Goal: Task Accomplishment & Management: Use online tool/utility

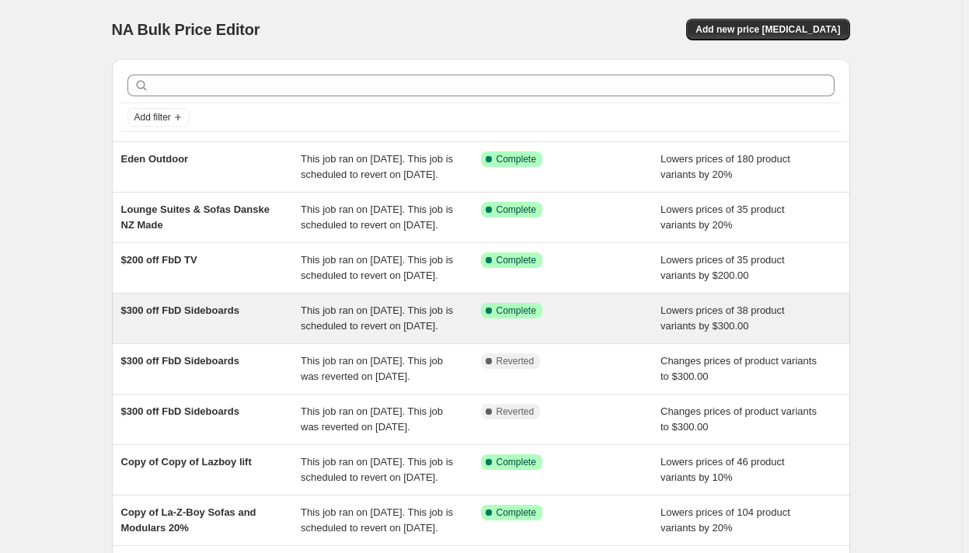
click at [226, 334] on div "$300 off FbD Sideboards" at bounding box center [211, 318] width 180 height 31
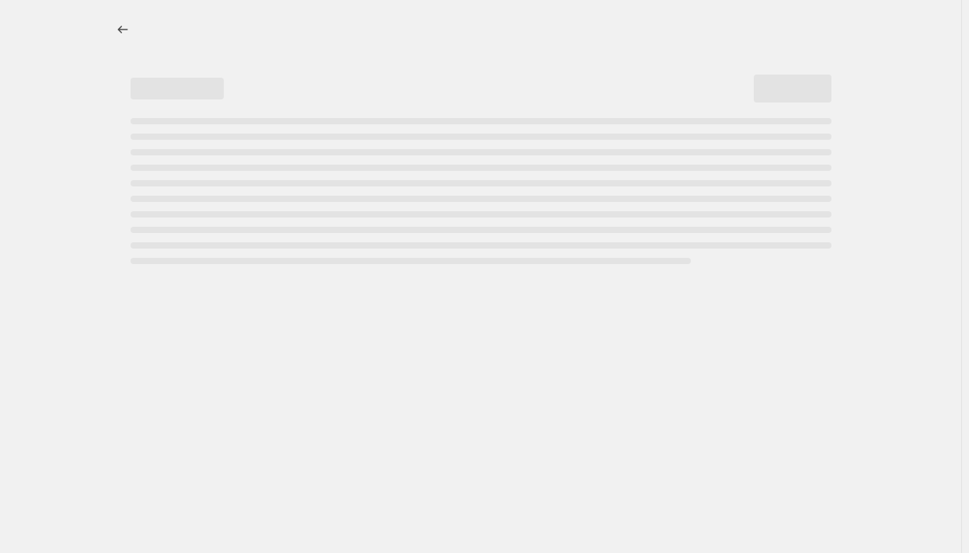
select select "by"
select select "pp"
select select "vendor"
select select "product_type"
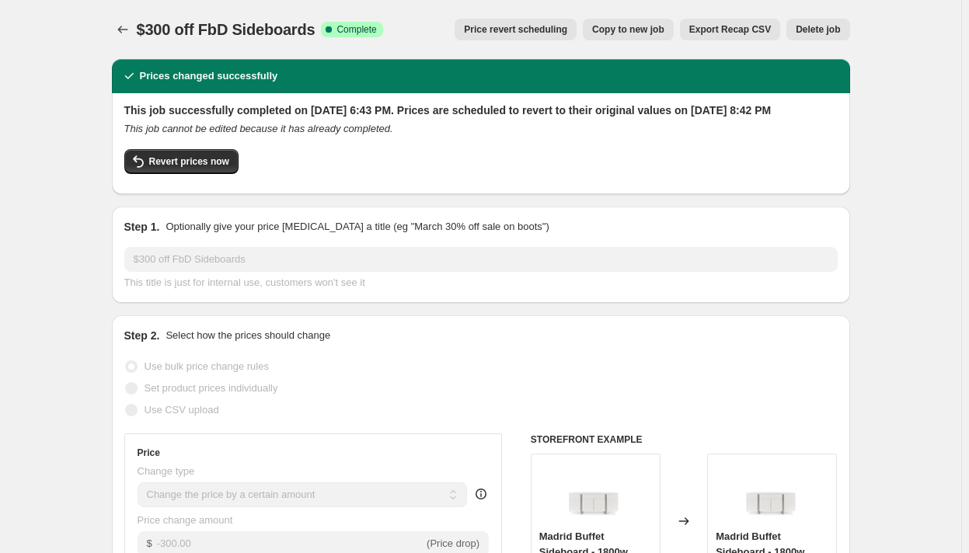
click at [527, 29] on span "Price revert scheduling" at bounding box center [515, 29] width 103 height 12
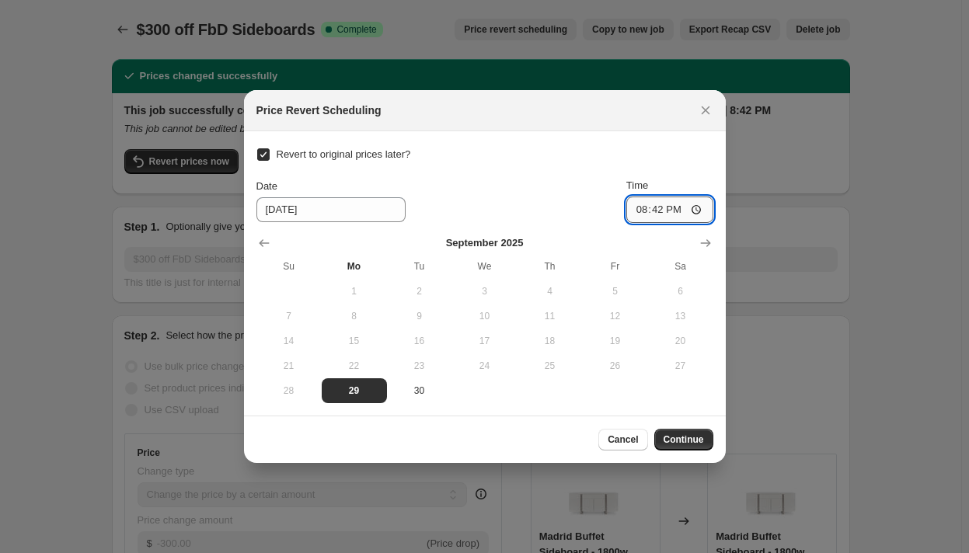
click at [636, 208] on input "20:42" at bounding box center [669, 210] width 87 height 26
type input "21:30"
click at [684, 434] on span "Continue" at bounding box center [683, 439] width 40 height 12
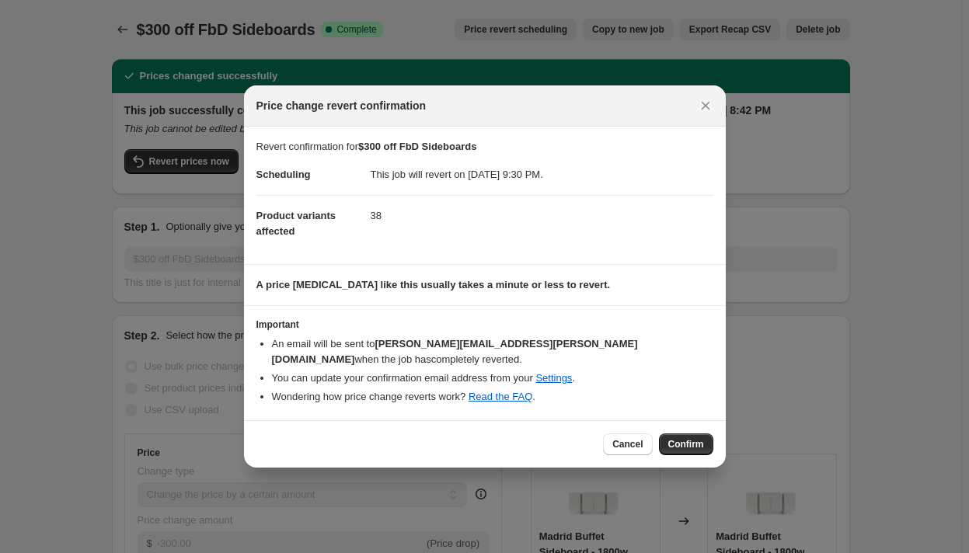
click at [685, 438] on span "Confirm" at bounding box center [686, 444] width 36 height 12
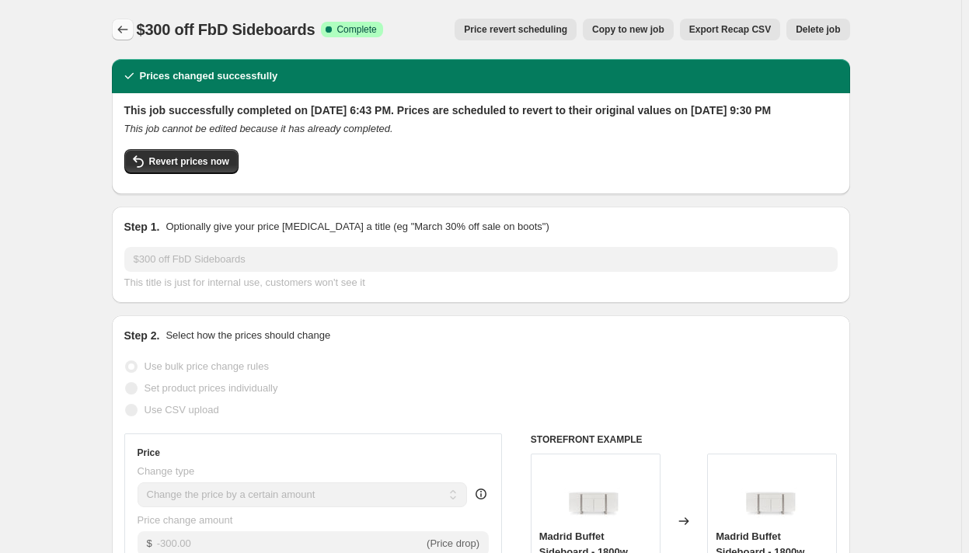
click at [122, 24] on icon "Price change jobs" at bounding box center [123, 30] width 16 height 16
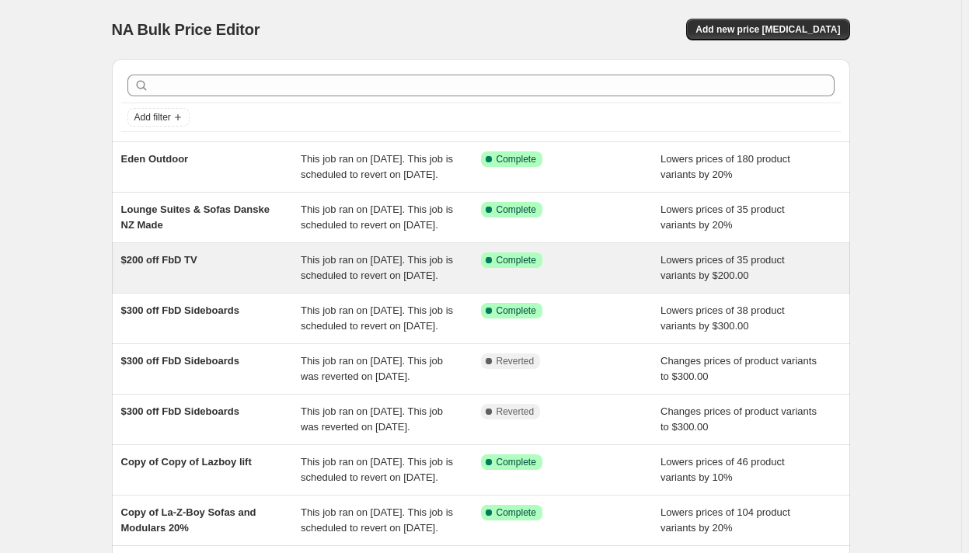
click at [251, 283] on div "$200 off FbD TV" at bounding box center [211, 267] width 180 height 31
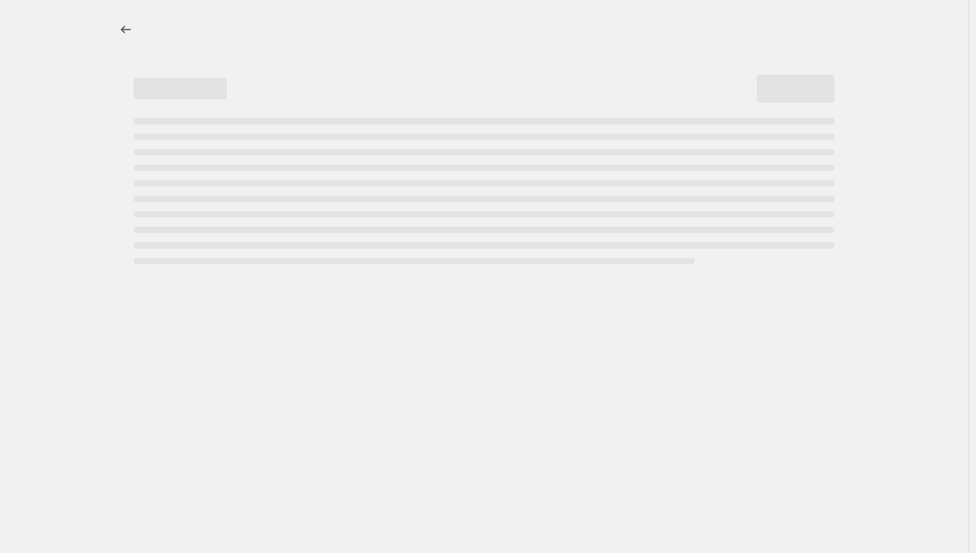
select select "by"
select select "pp"
select select "vendor"
select select "product_type"
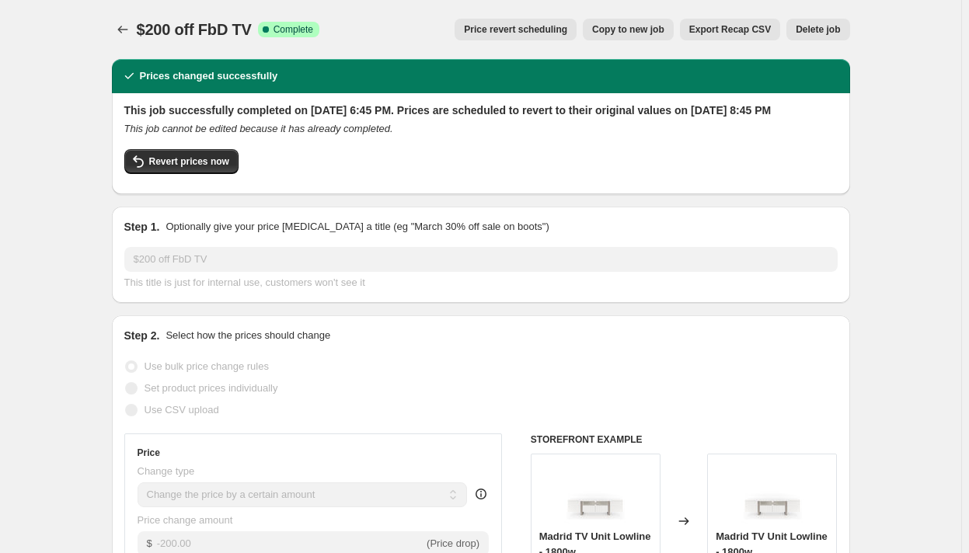
click at [520, 29] on span "Price revert scheduling" at bounding box center [515, 29] width 103 height 12
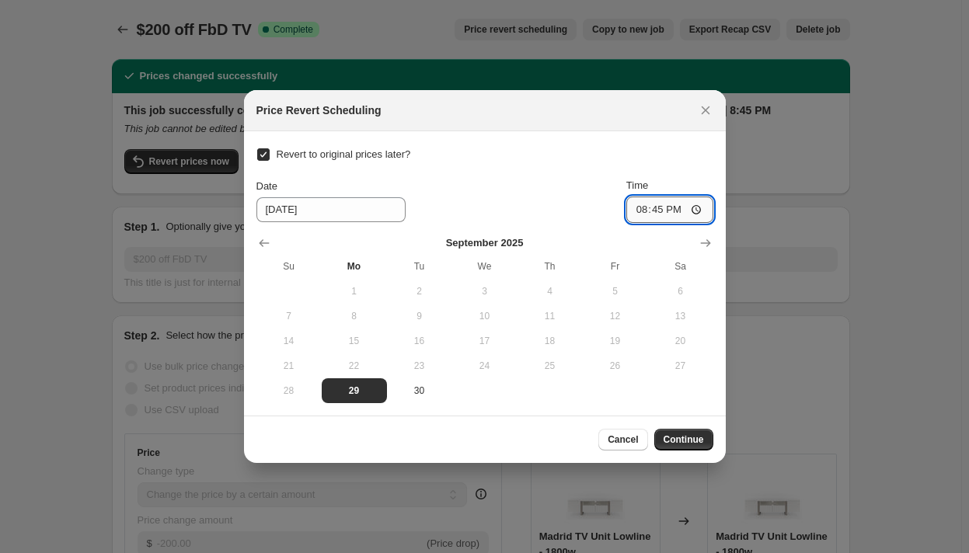
click at [636, 209] on input "20:45" at bounding box center [669, 210] width 87 height 26
type input "21:45"
click at [688, 441] on span "Continue" at bounding box center [683, 439] width 40 height 12
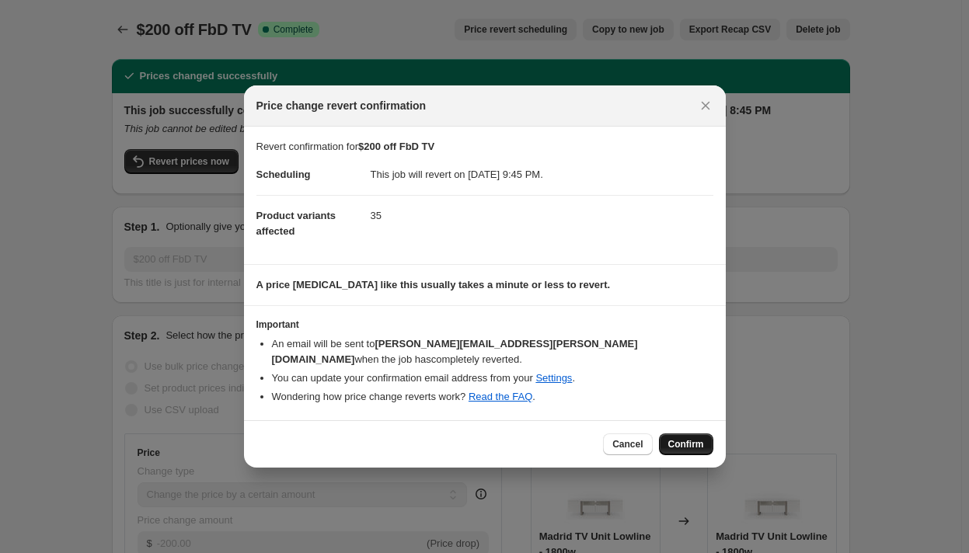
click at [676, 447] on div "Cancel Confirm" at bounding box center [485, 443] width 482 height 47
click at [677, 438] on span "Confirm" at bounding box center [686, 444] width 36 height 12
